Goal: Entertainment & Leisure: Consume media (video, audio)

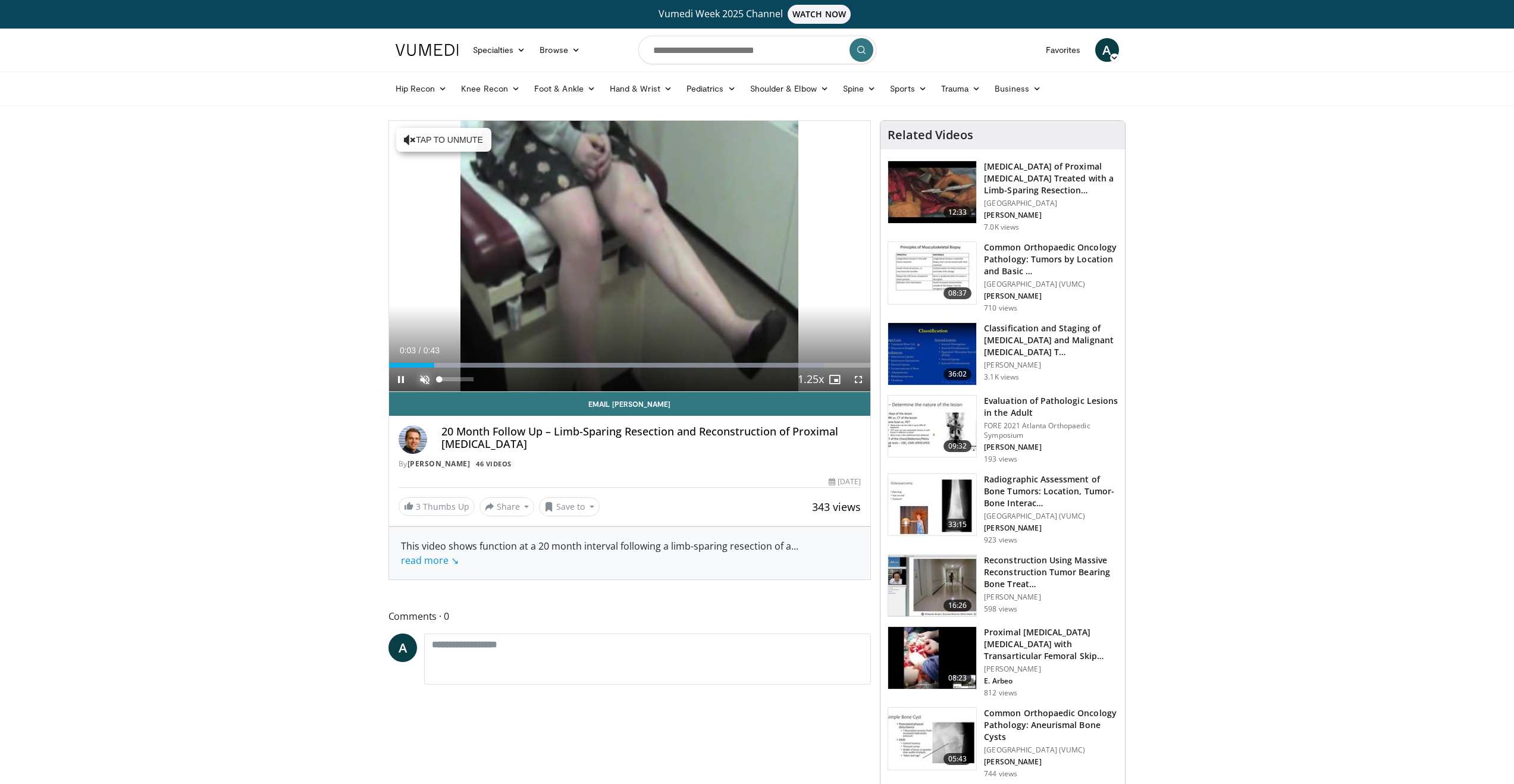
click at [428, 382] on span "Video Player" at bounding box center [425, 380] width 24 height 24
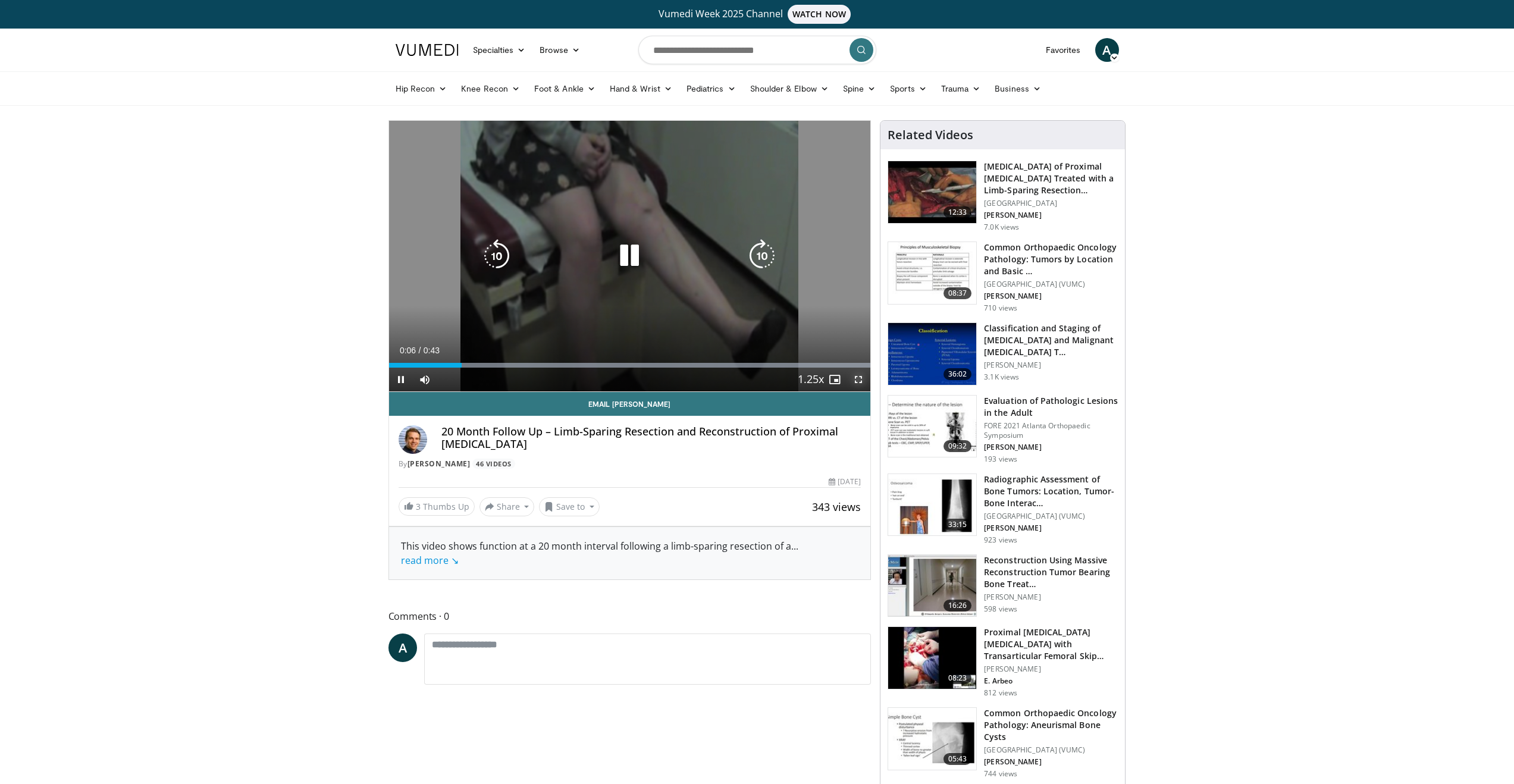
drag, startPoint x: 858, startPoint y: 378, endPoint x: 860, endPoint y: 449, distance: 71.0
click at [859, 378] on span "Video Player" at bounding box center [858, 380] width 24 height 24
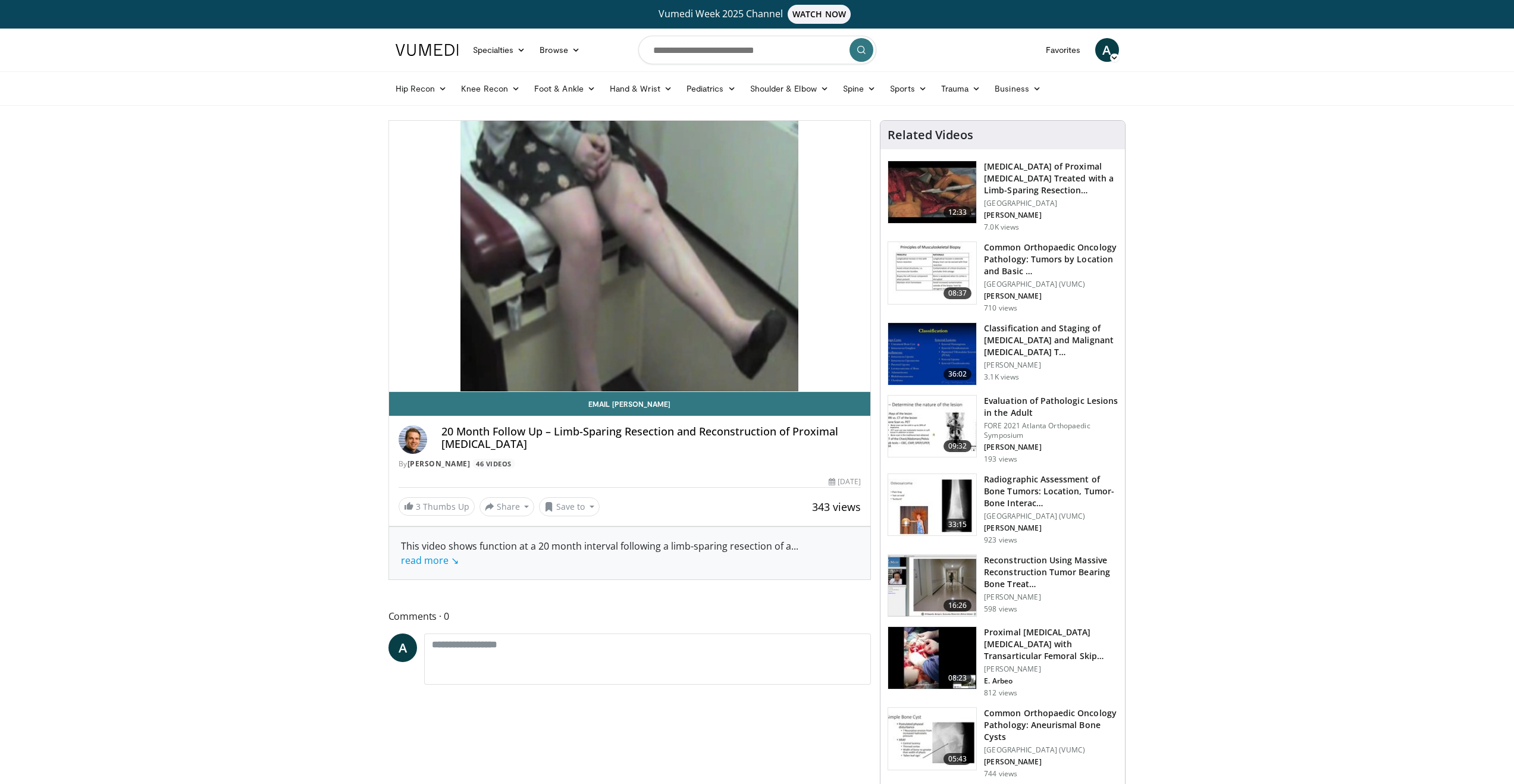
click at [930, 192] on img at bounding box center [932, 192] width 88 height 62
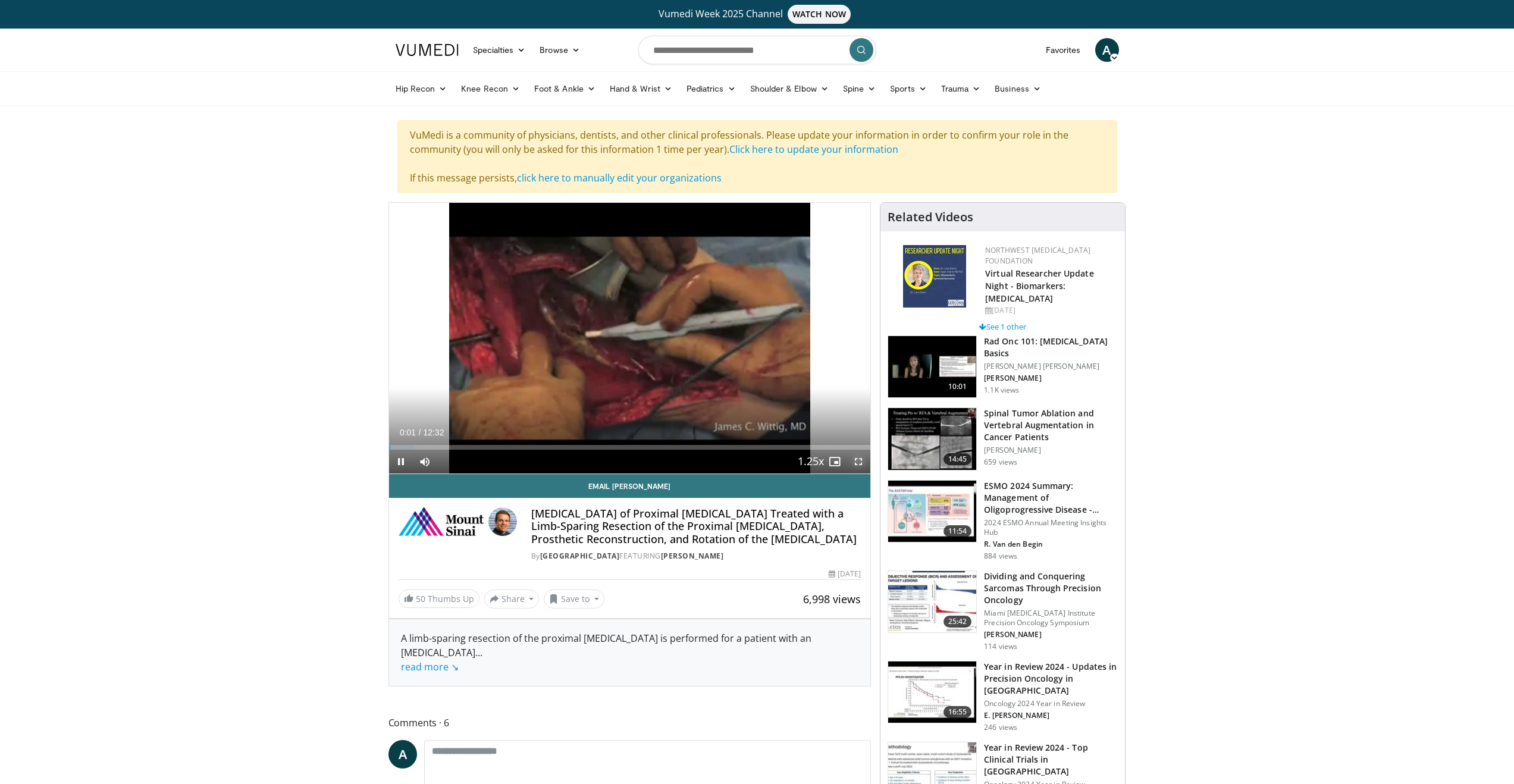
click at [860, 464] on span "Video Player" at bounding box center [858, 462] width 24 height 24
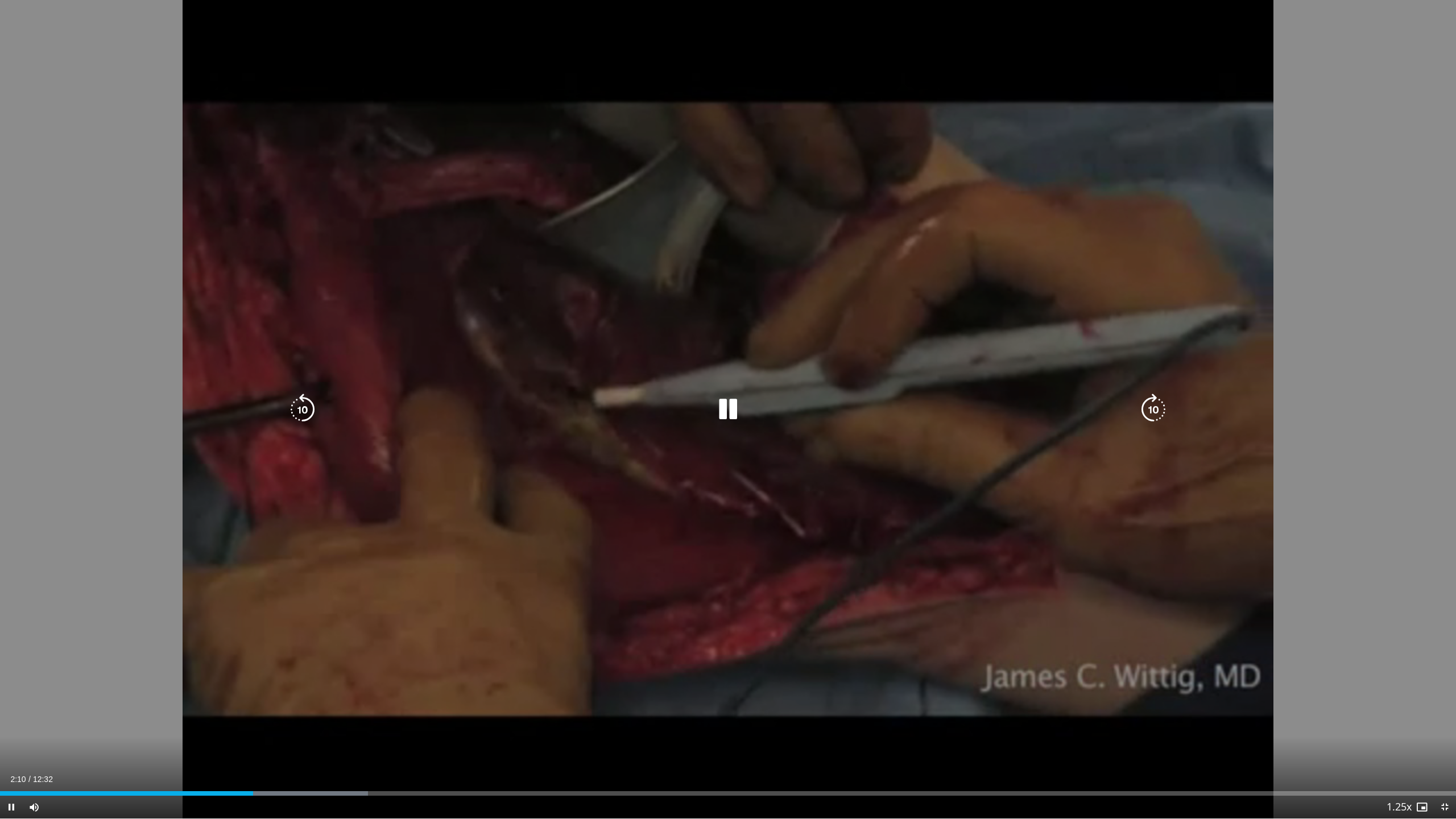
click at [726, 411] on icon "Video Player" at bounding box center [728, 409] width 32 height 32
click at [719, 408] on icon "Video Player" at bounding box center [728, 409] width 32 height 32
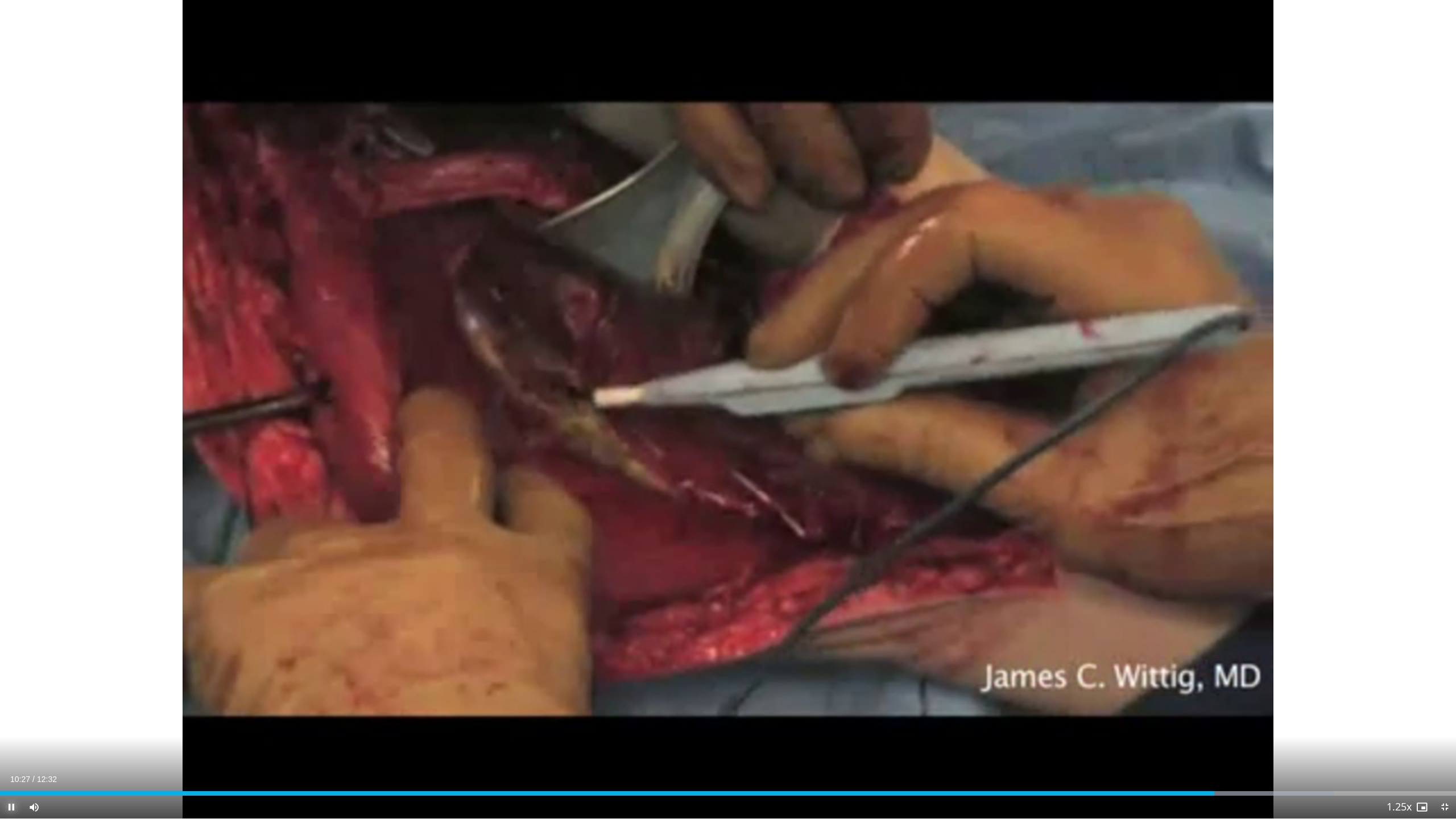
click at [14, 749] on span "Video Player" at bounding box center [11, 807] width 23 height 23
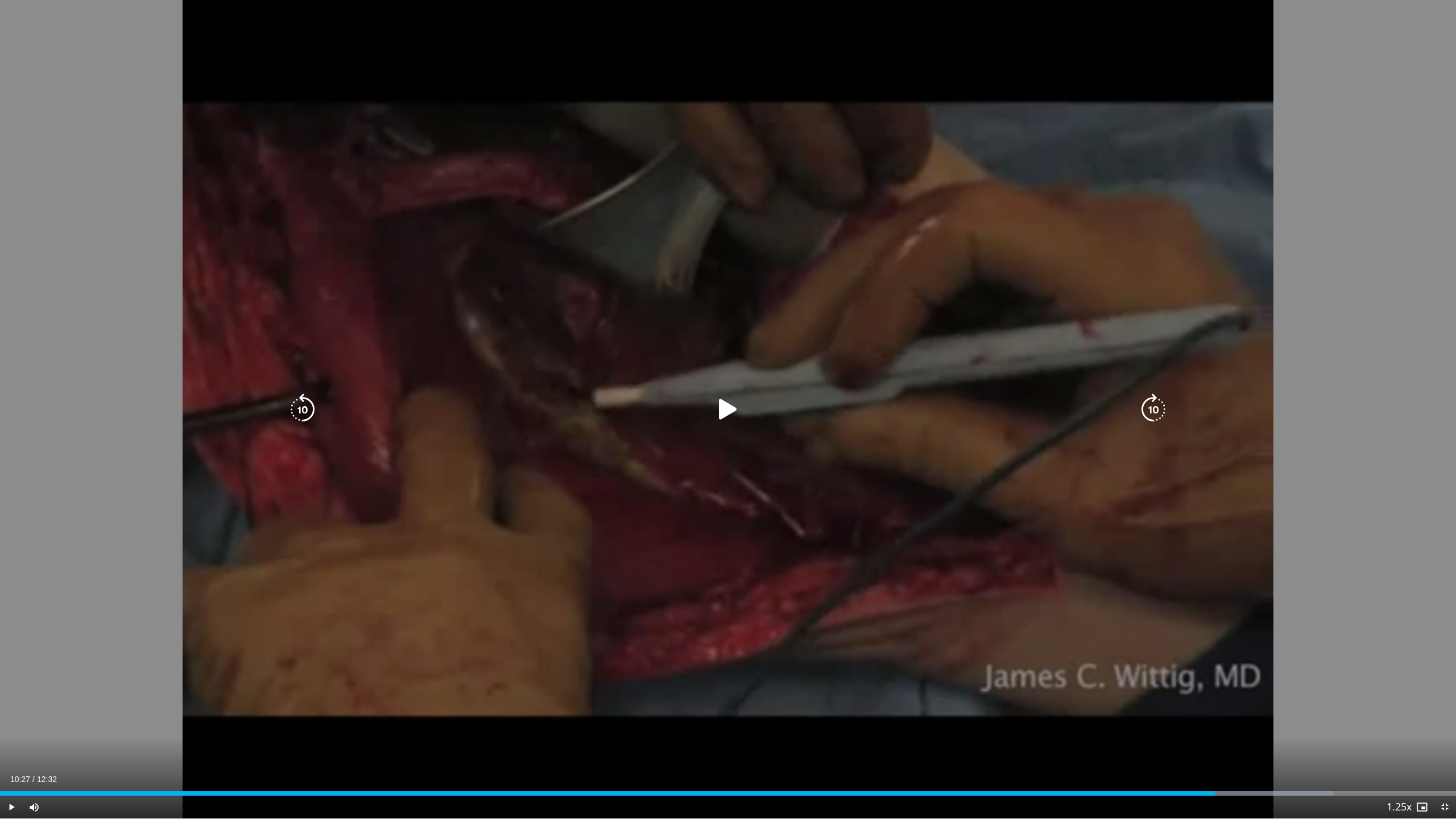
click at [733, 415] on icon "Video Player" at bounding box center [728, 409] width 32 height 32
click at [726, 414] on icon "Video Player" at bounding box center [728, 409] width 32 height 32
click at [716, 412] on icon "Video Player" at bounding box center [728, 409] width 32 height 32
click at [308, 415] on icon "Video Player" at bounding box center [302, 409] width 32 height 32
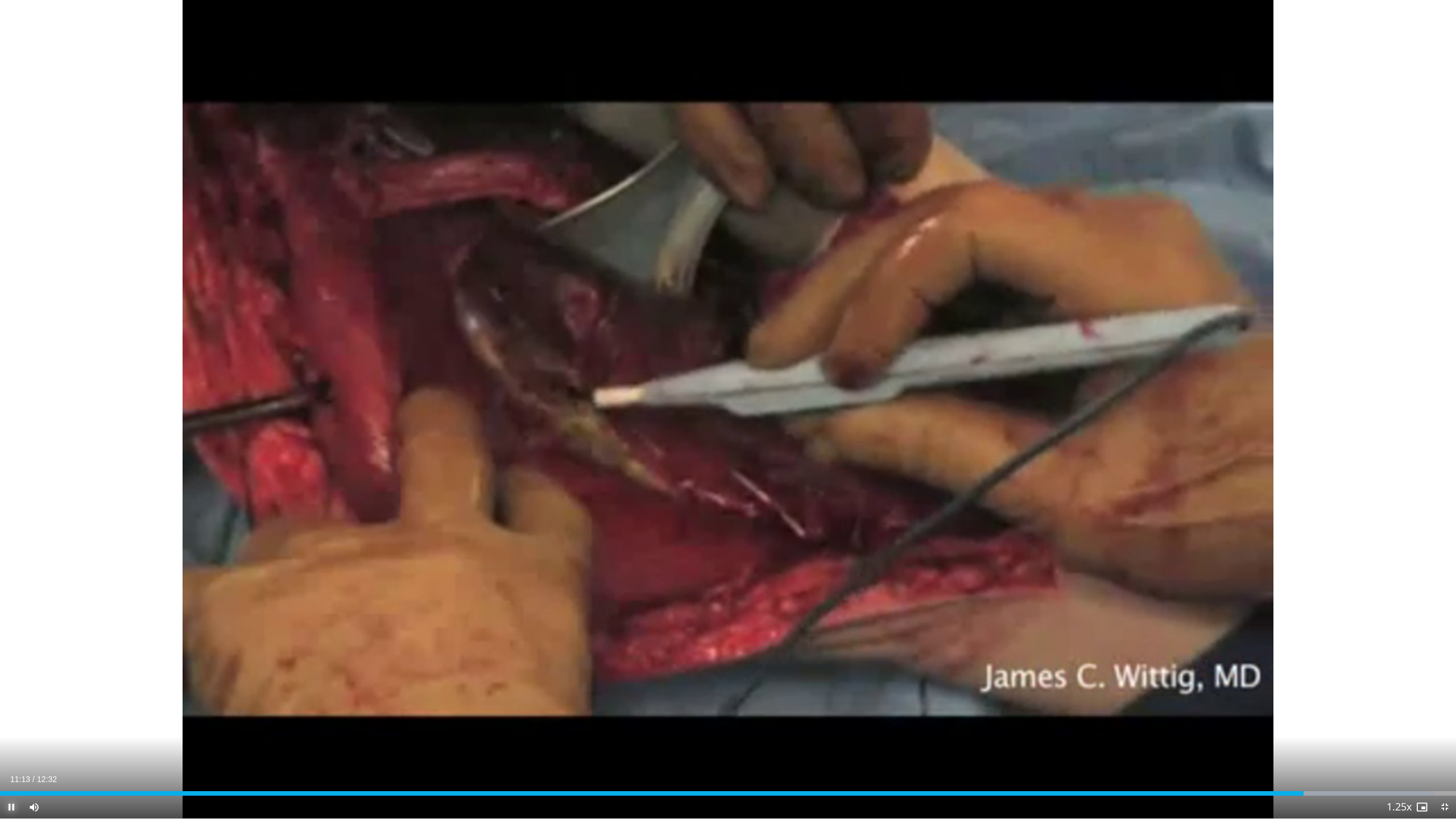
click at [12, 749] on span "Video Player" at bounding box center [11, 807] width 23 height 23
click at [5, 749] on span "Video Player" at bounding box center [11, 807] width 23 height 23
click at [17, 749] on span "Video Player" at bounding box center [11, 807] width 23 height 23
click at [12, 749] on span "Video Player" at bounding box center [11, 807] width 23 height 23
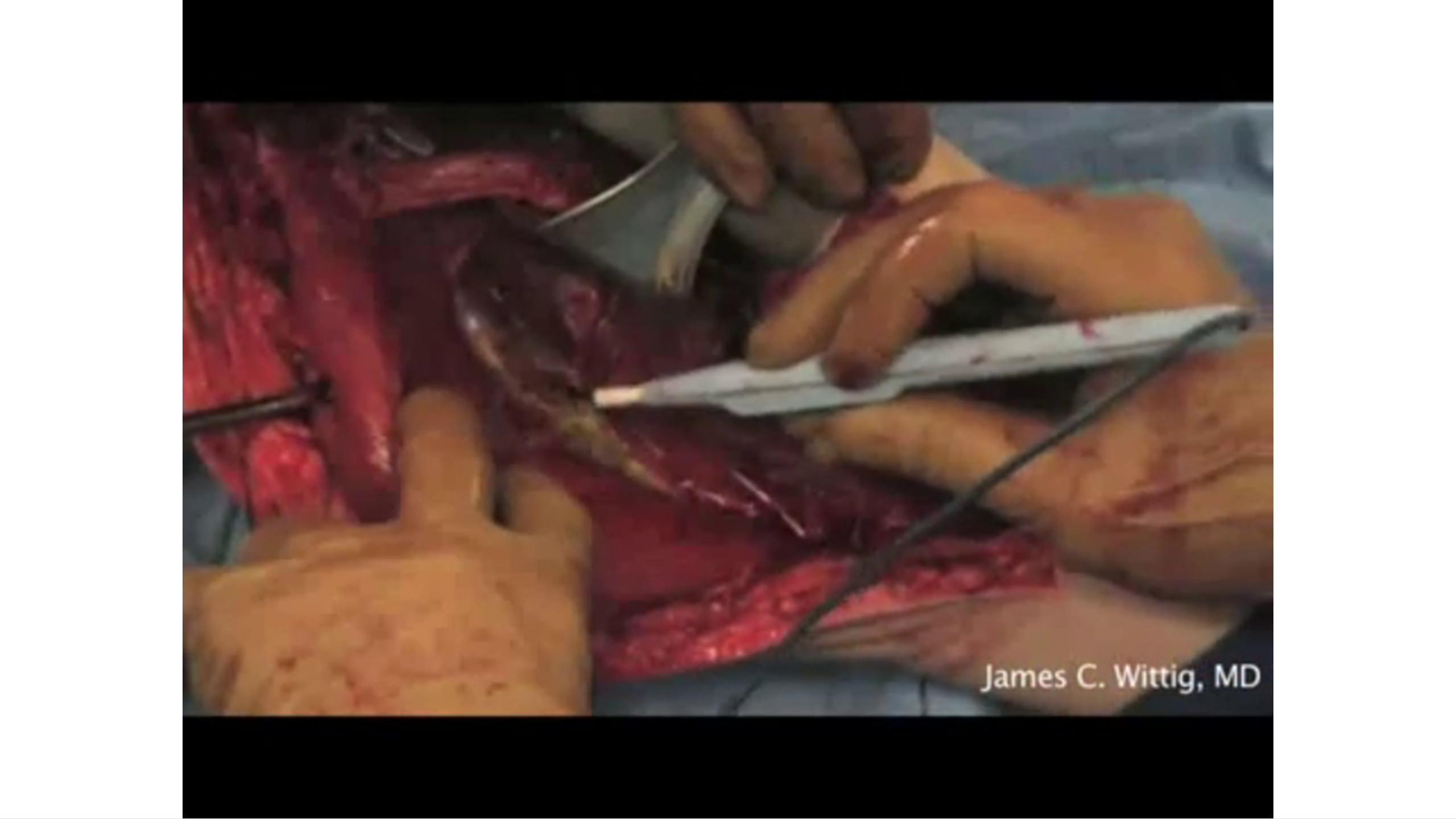
click at [15, 749] on video-js "**********" at bounding box center [728, 409] width 1456 height 819
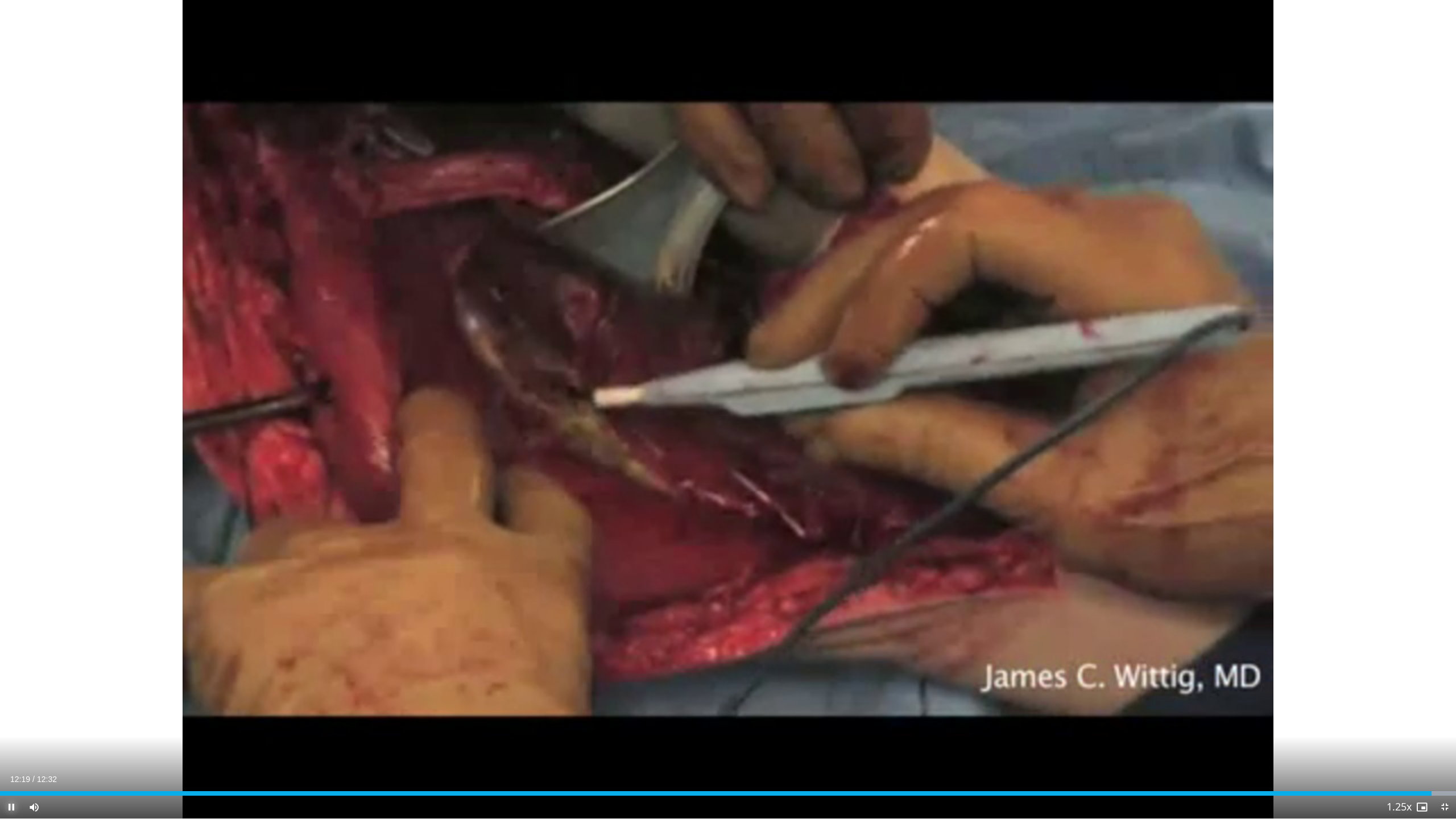
click at [12, 749] on span "Video Player" at bounding box center [11, 807] width 23 height 23
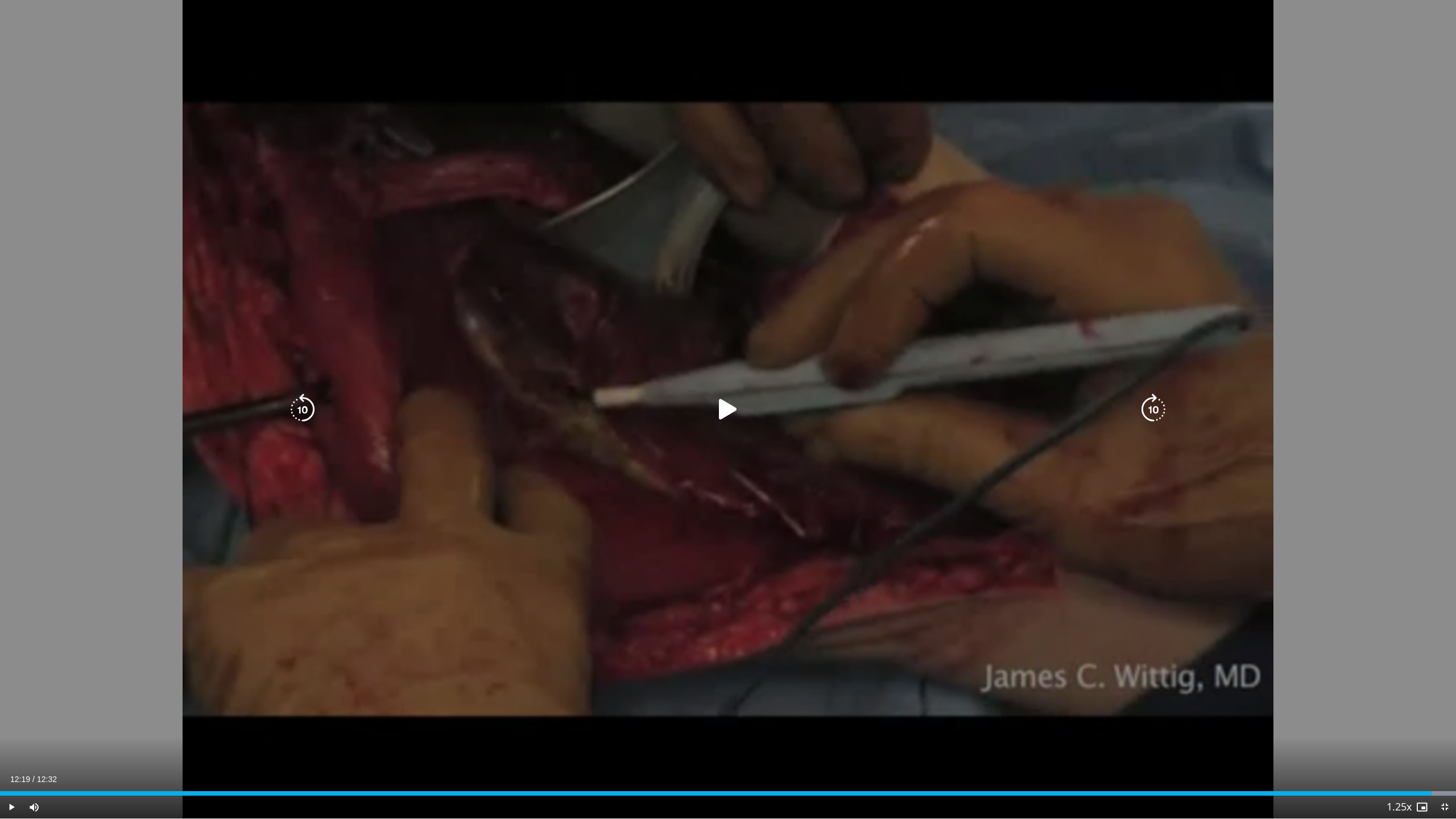
click at [724, 409] on icon "Video Player" at bounding box center [728, 409] width 32 height 32
click at [721, 410] on icon "Video Player" at bounding box center [728, 409] width 32 height 32
